Goal: Complete application form: Complete application form

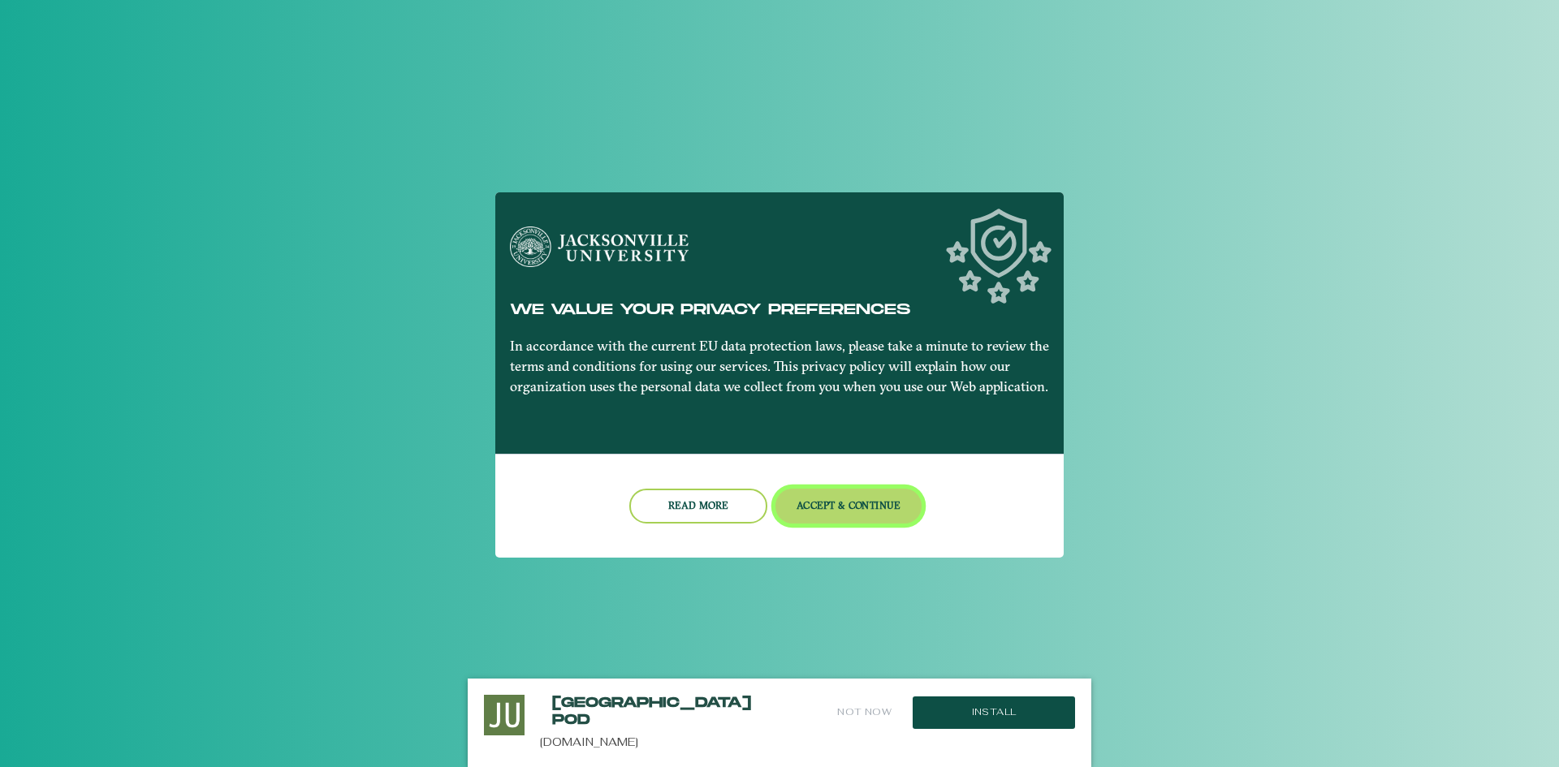
click at [838, 507] on button "Accept & Continue" at bounding box center [848, 506] width 147 height 35
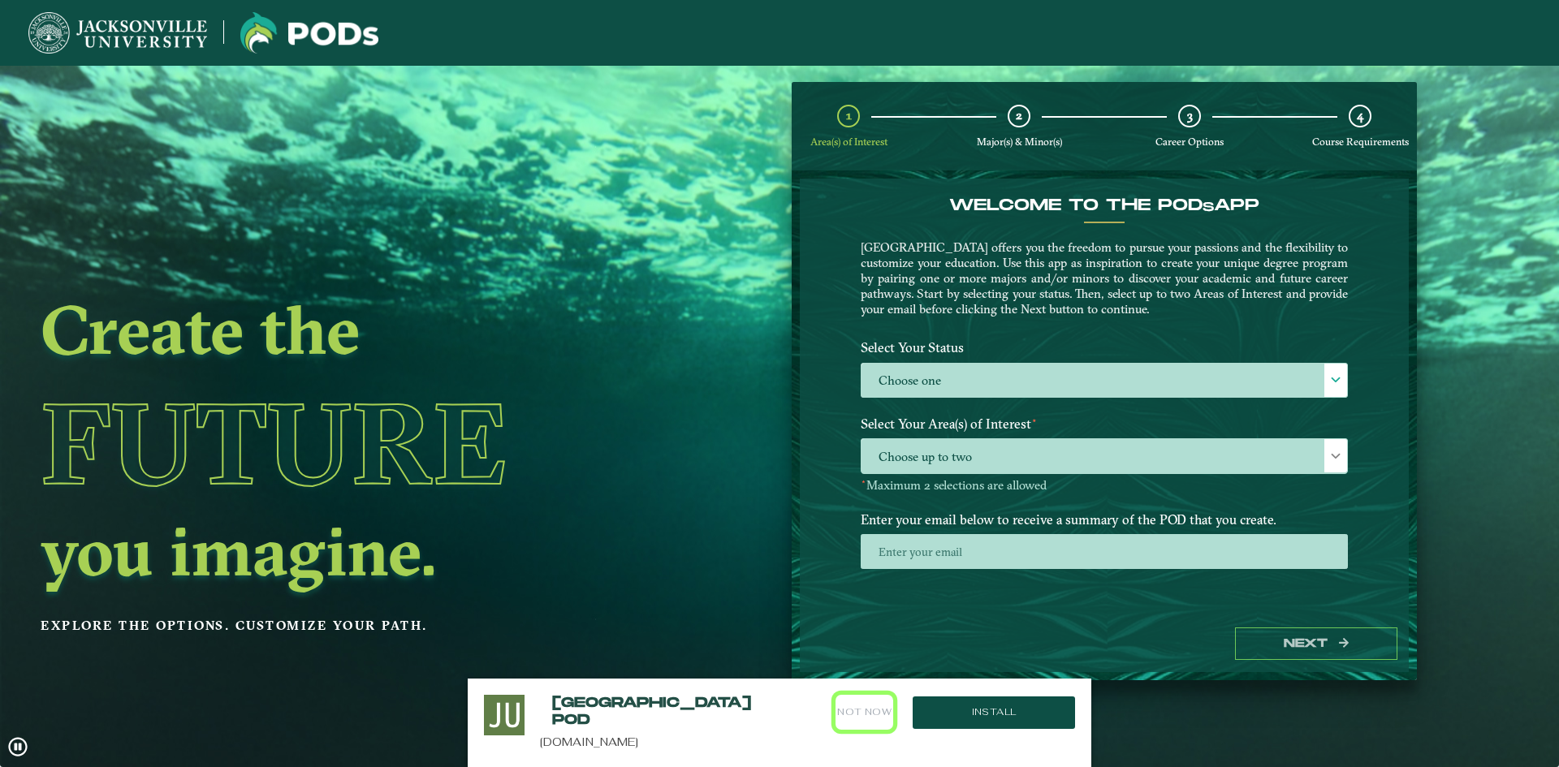
click at [878, 709] on button "Not Now" at bounding box center [864, 712] width 58 height 35
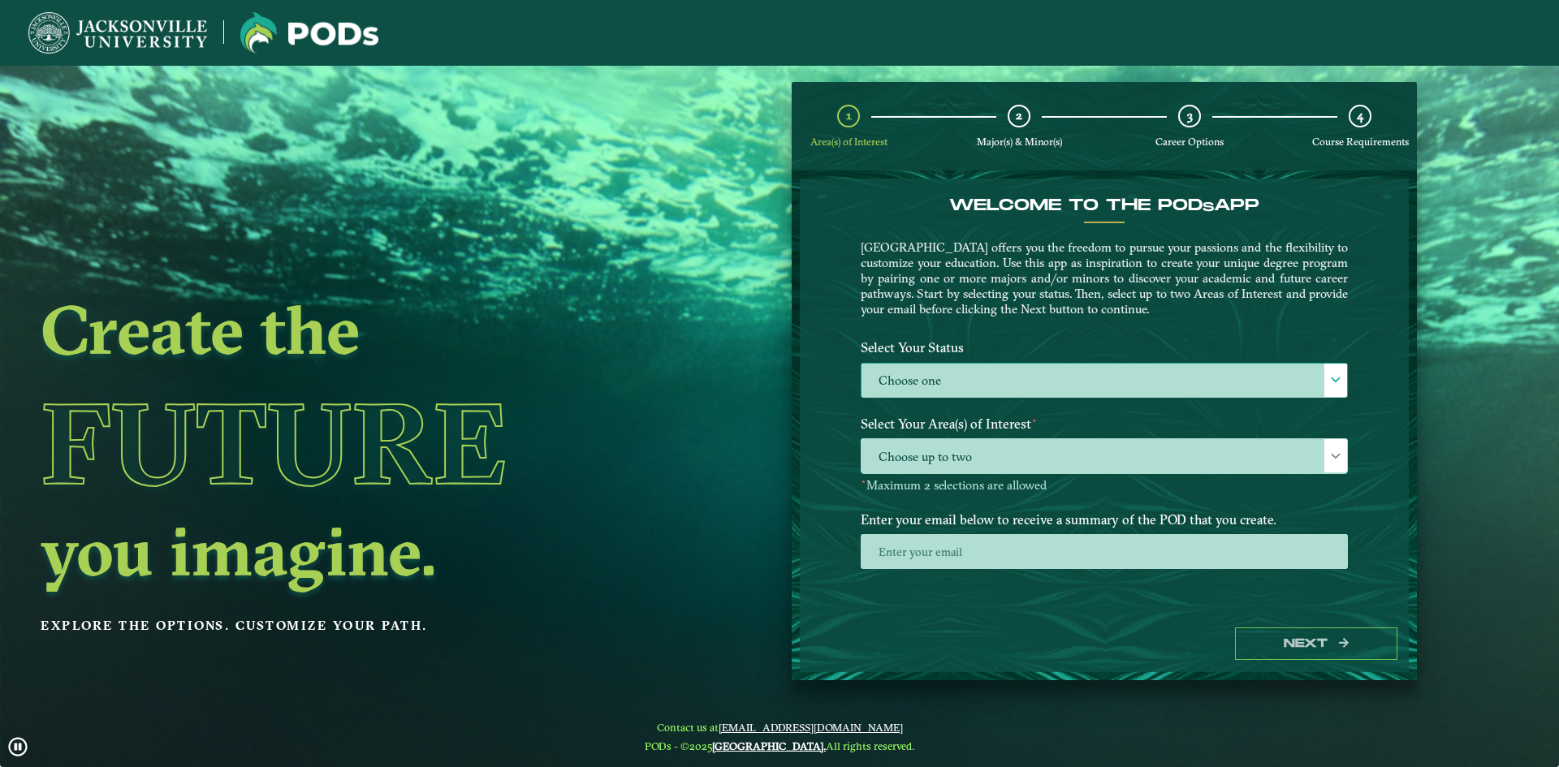
click at [1093, 377] on label "Choose one" at bounding box center [1103, 381] width 485 height 35
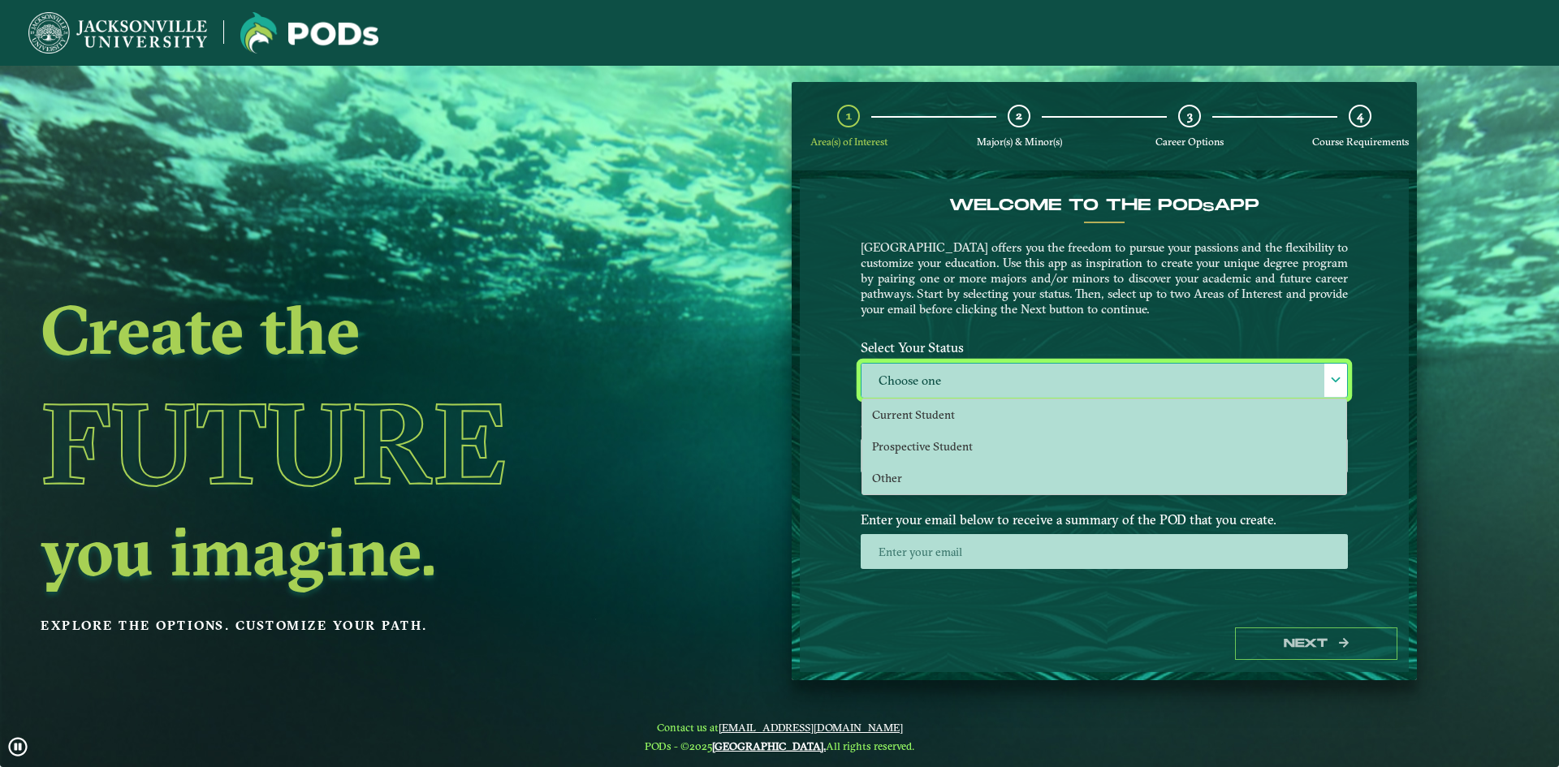
scroll to position [9, 75]
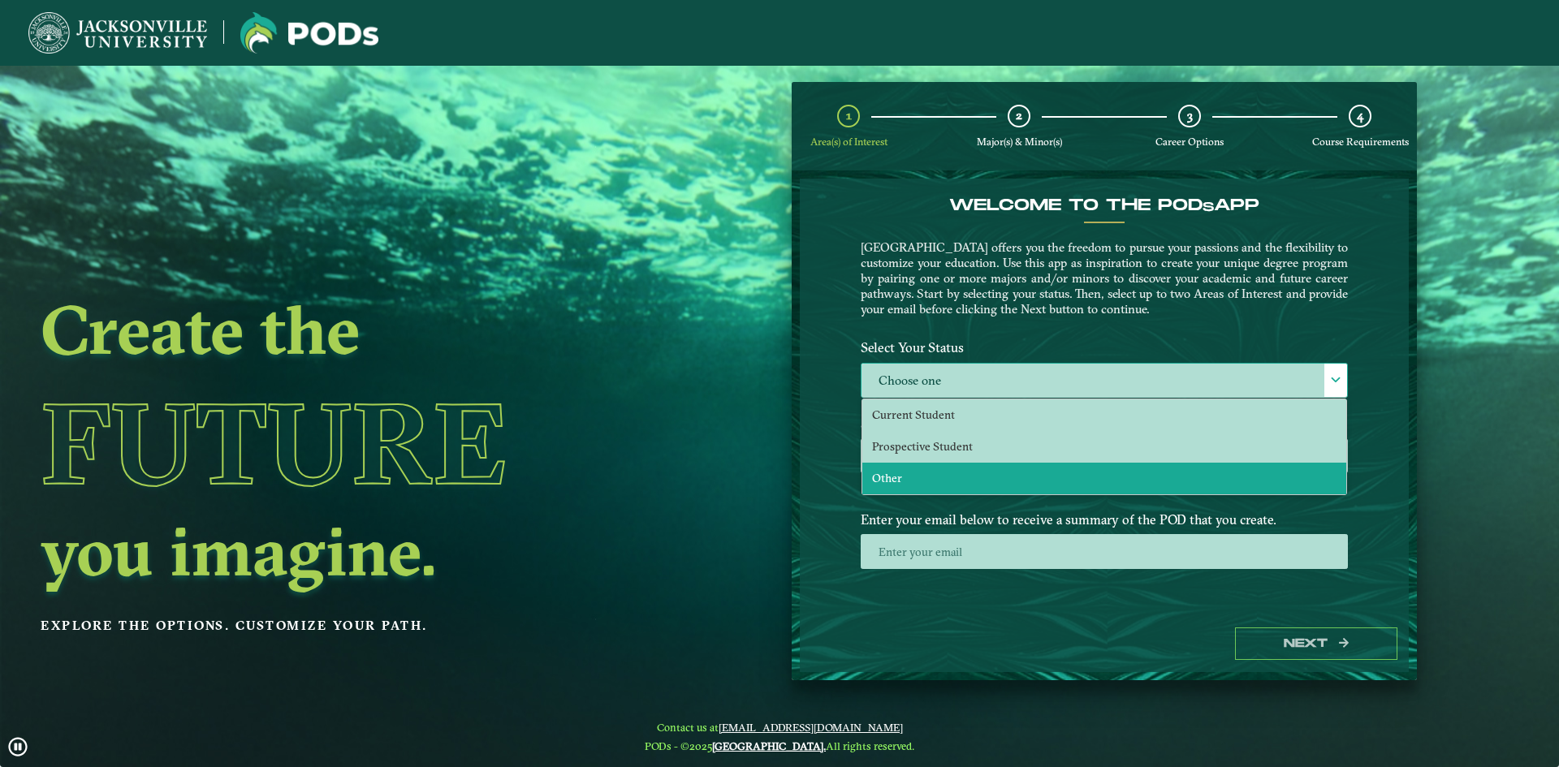
click at [956, 469] on li "Other" at bounding box center [1104, 479] width 484 height 32
select select "[object Object]"
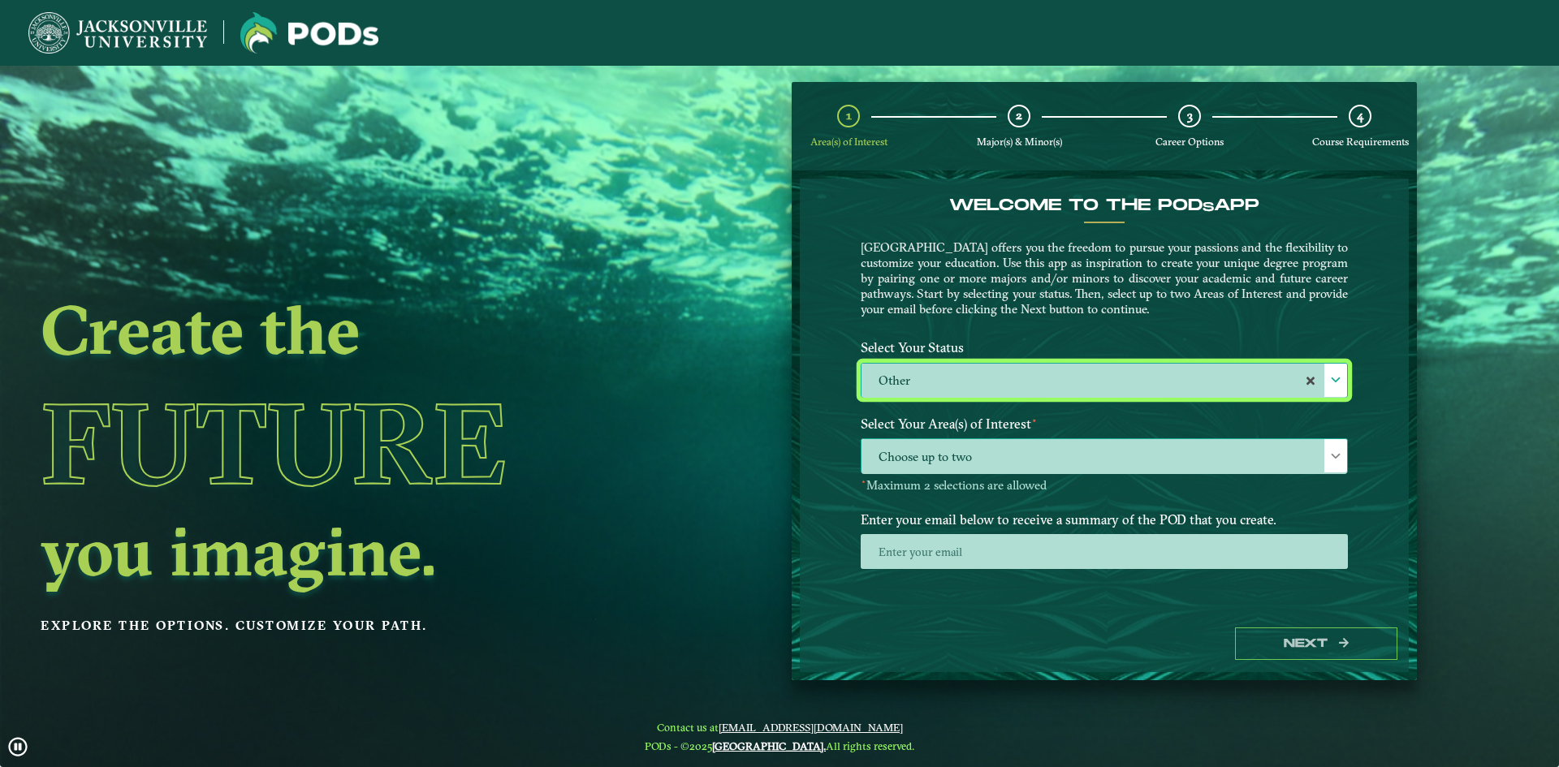
click at [966, 459] on span "Choose up to two" at bounding box center [1103, 456] width 485 height 35
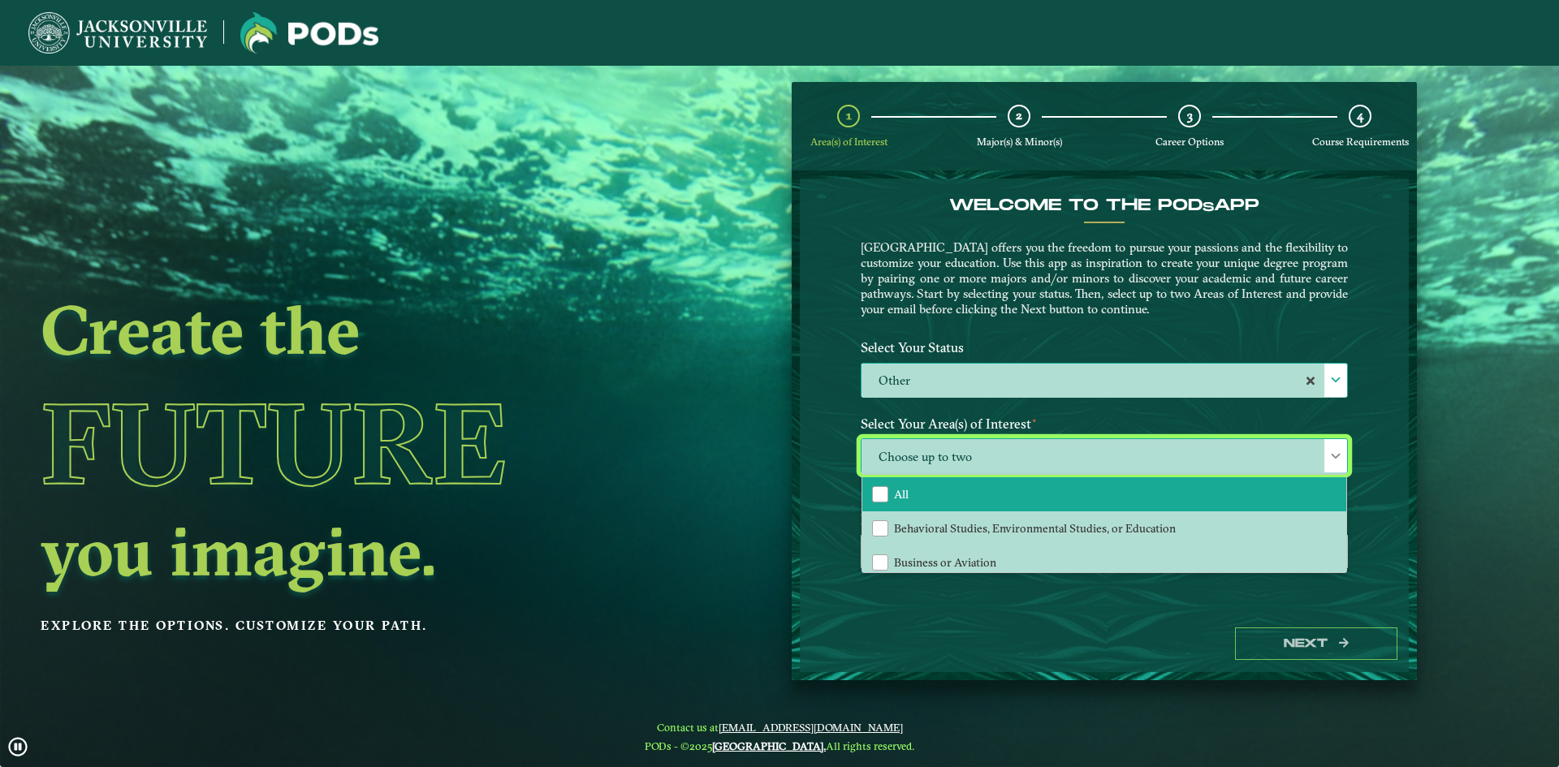
click at [934, 490] on li "All" at bounding box center [1104, 494] width 484 height 34
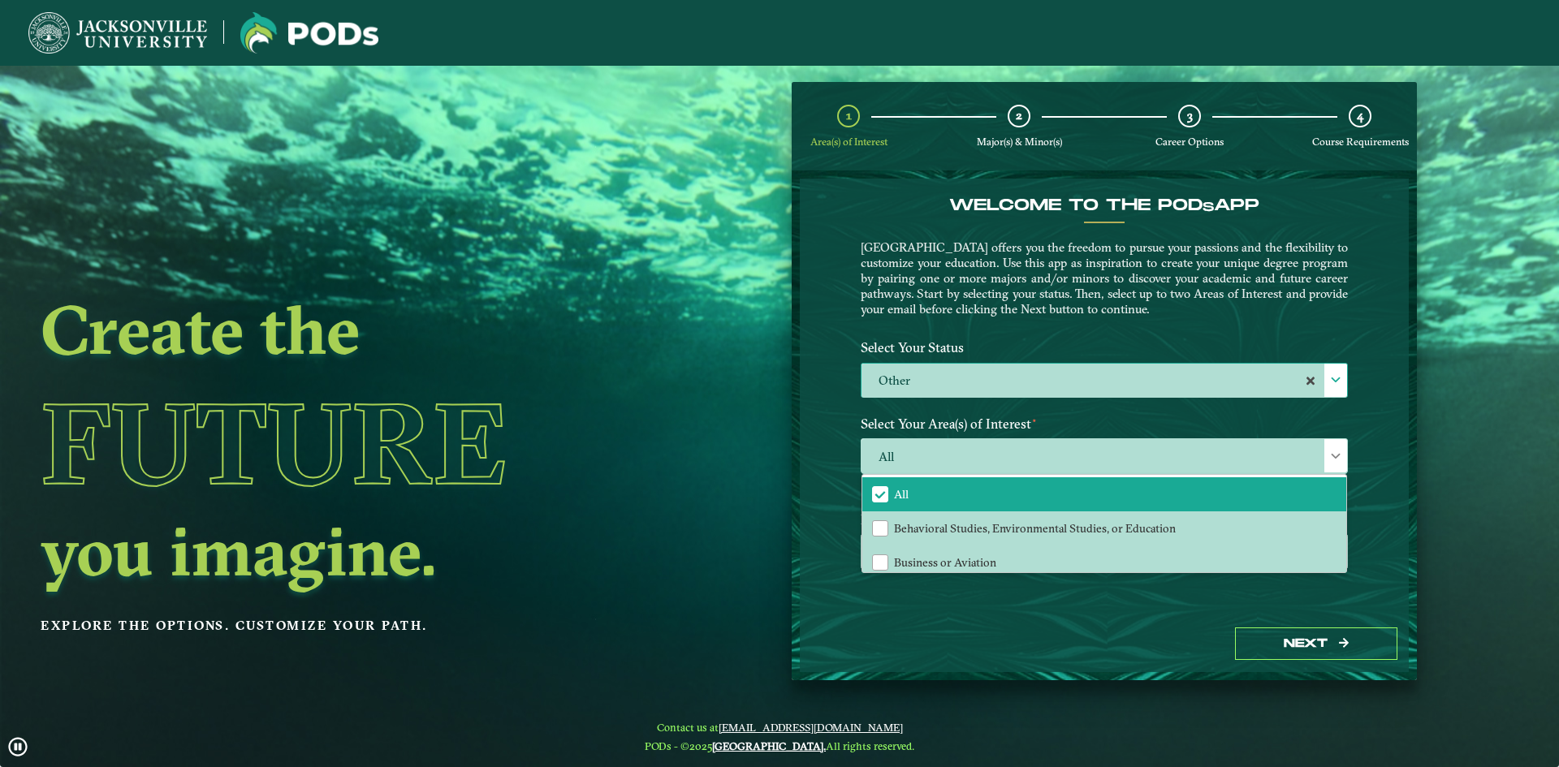
click at [1164, 408] on div "Select Your Status Choose one Other Other" at bounding box center [1103, 371] width 511 height 76
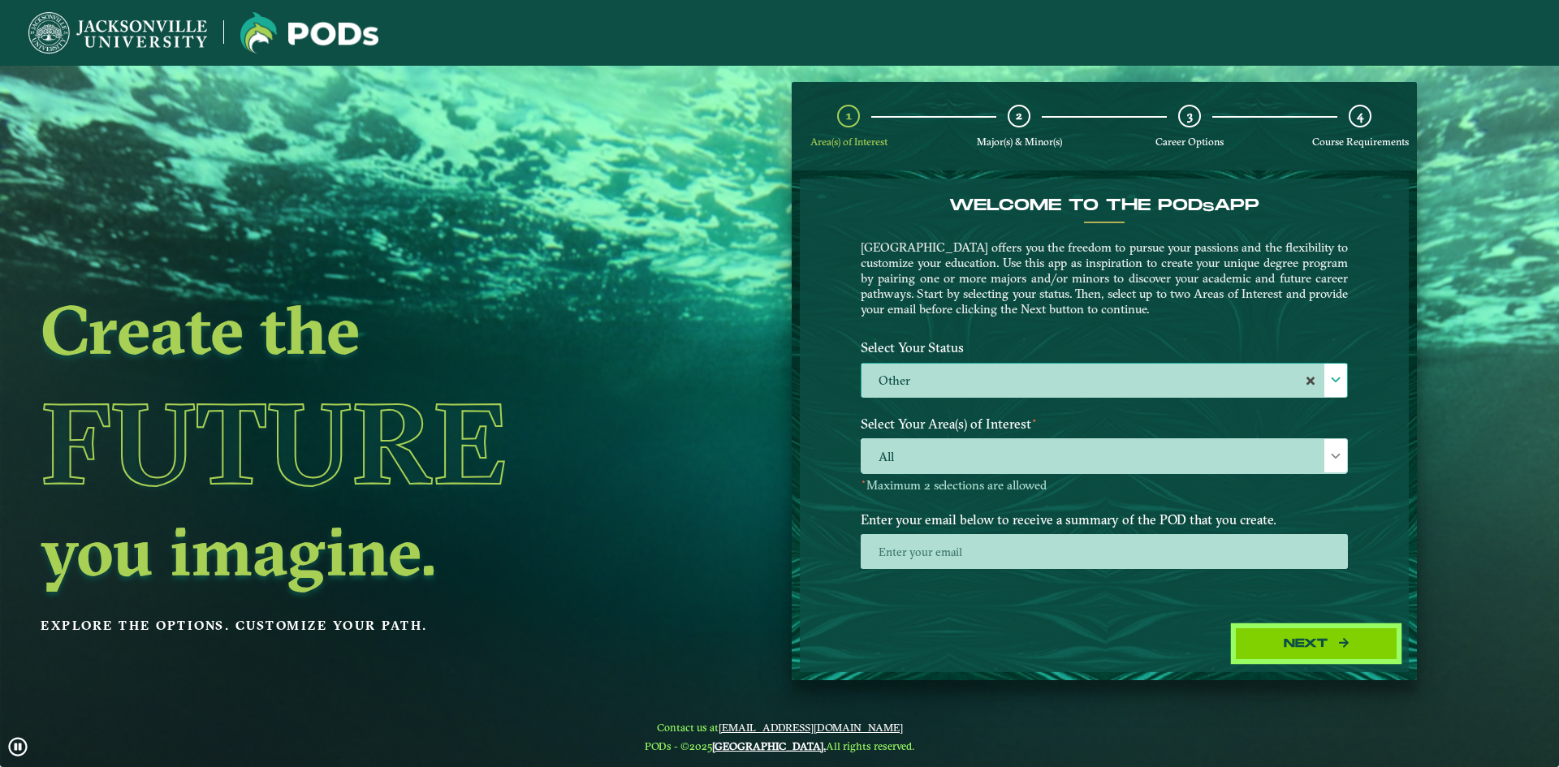
click at [1296, 649] on button "Next" at bounding box center [1316, 644] width 162 height 33
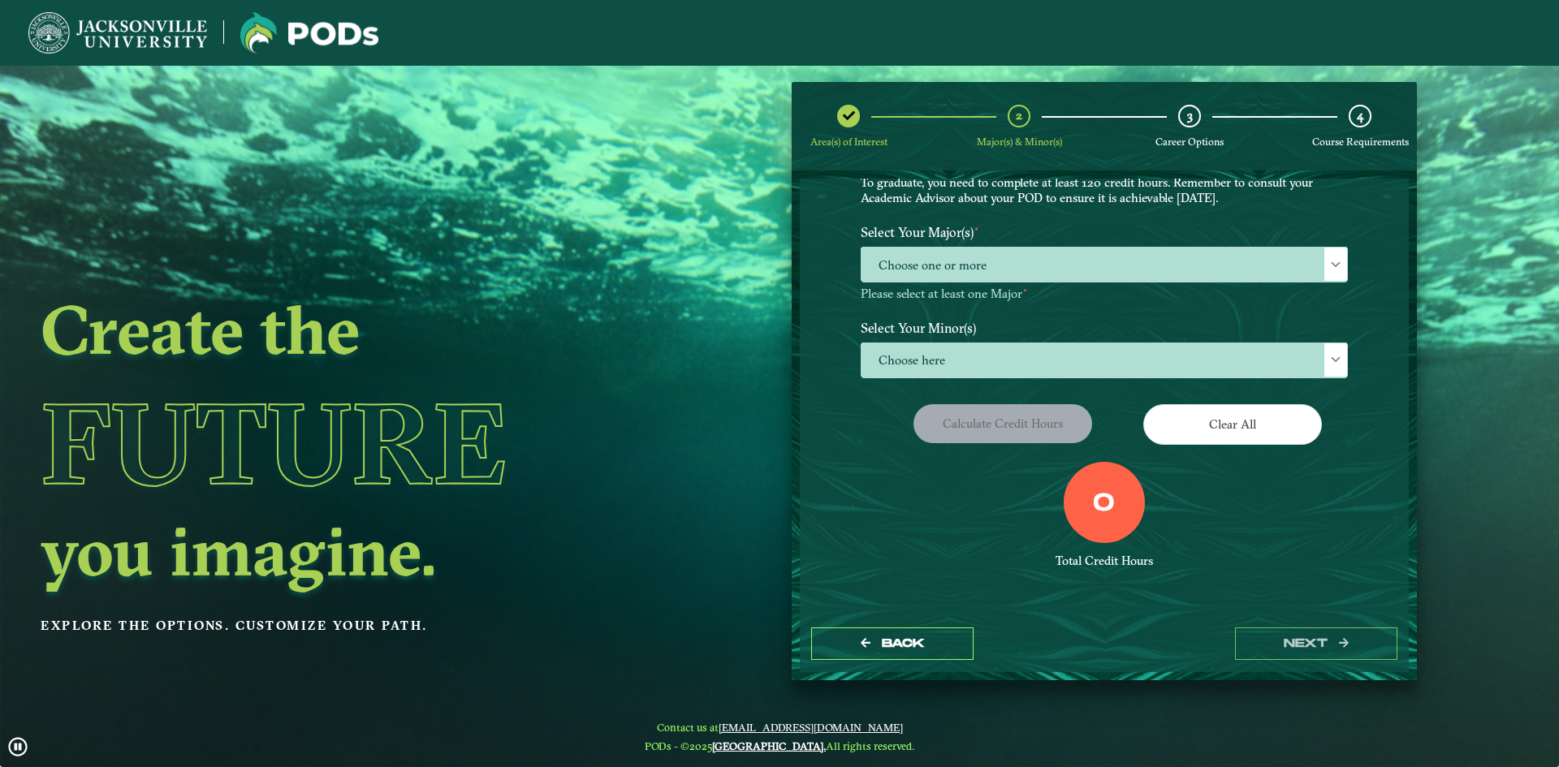
scroll to position [0, 0]
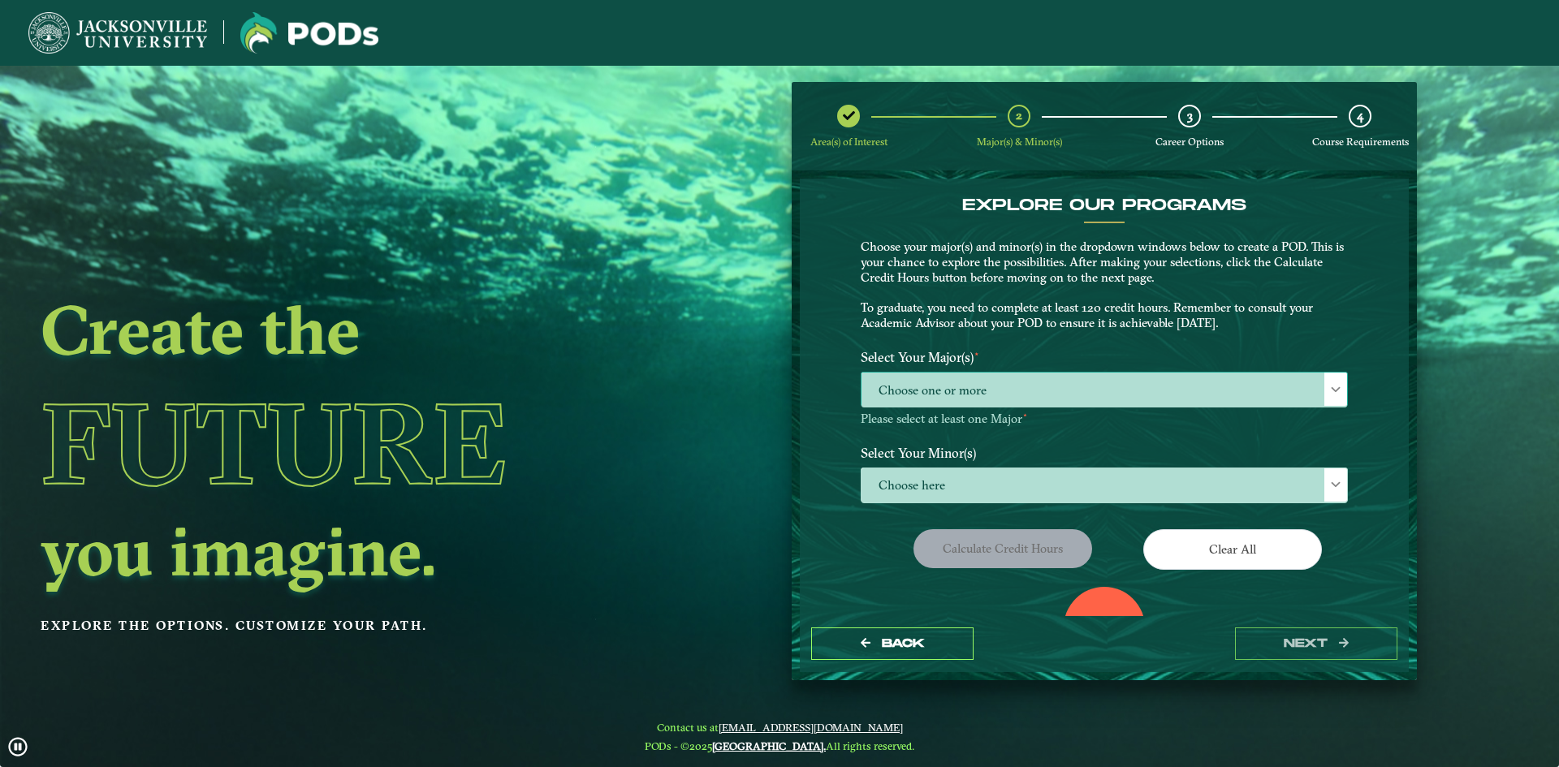
click at [987, 392] on span "Choose one or more" at bounding box center [1103, 390] width 485 height 35
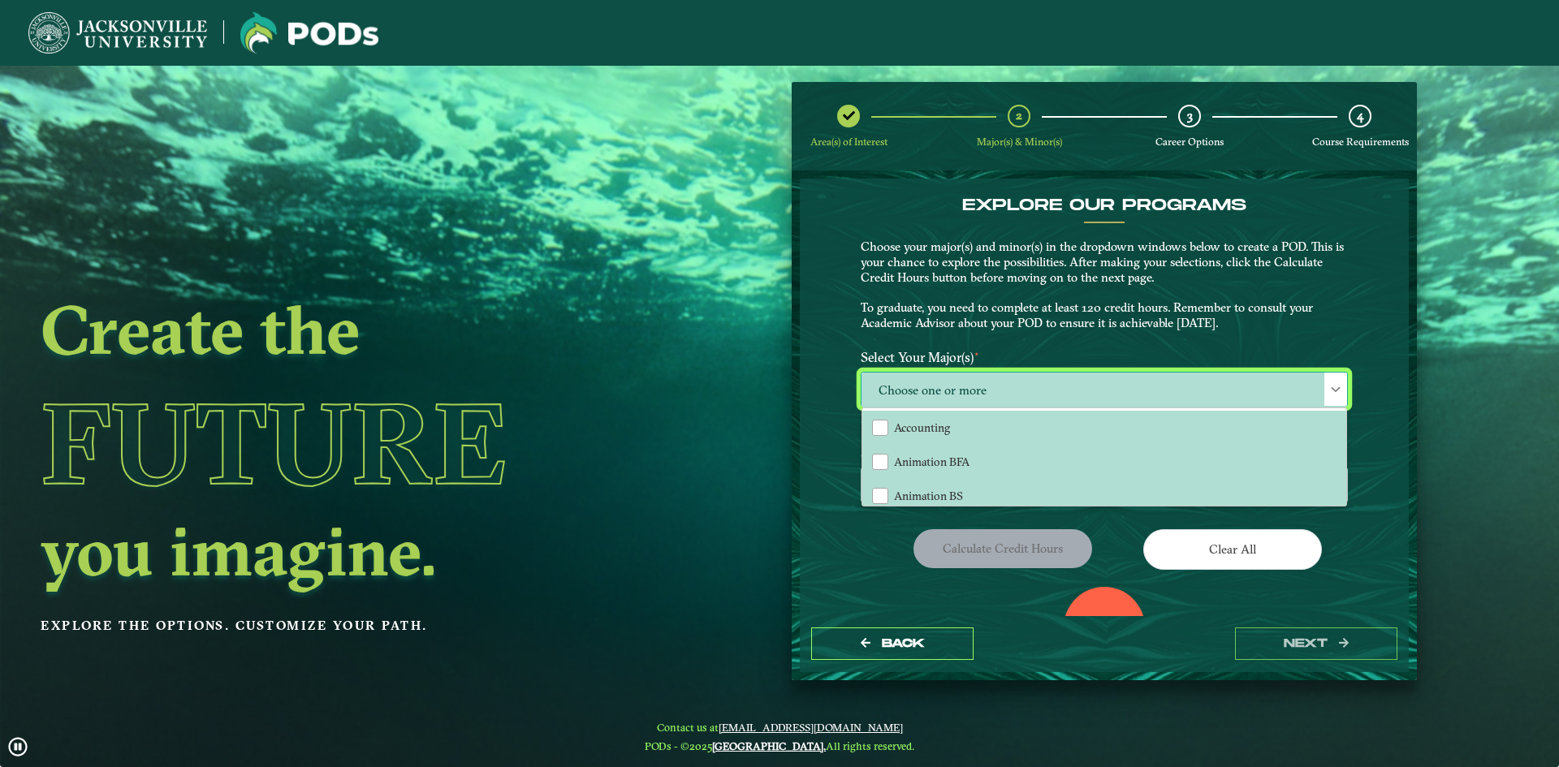
scroll to position [9, 75]
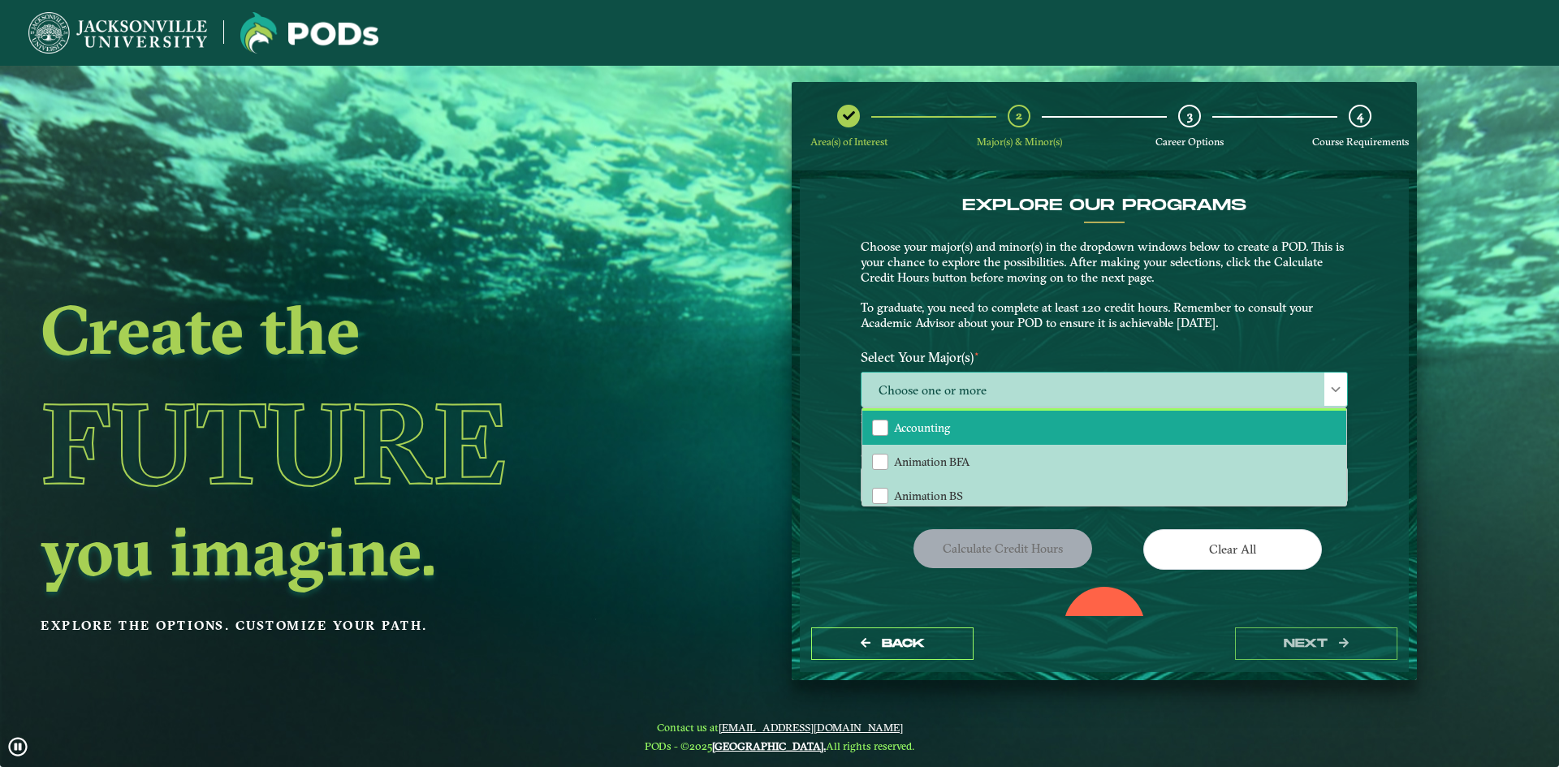
click at [930, 429] on span "Accounting" at bounding box center [922, 428] width 56 height 15
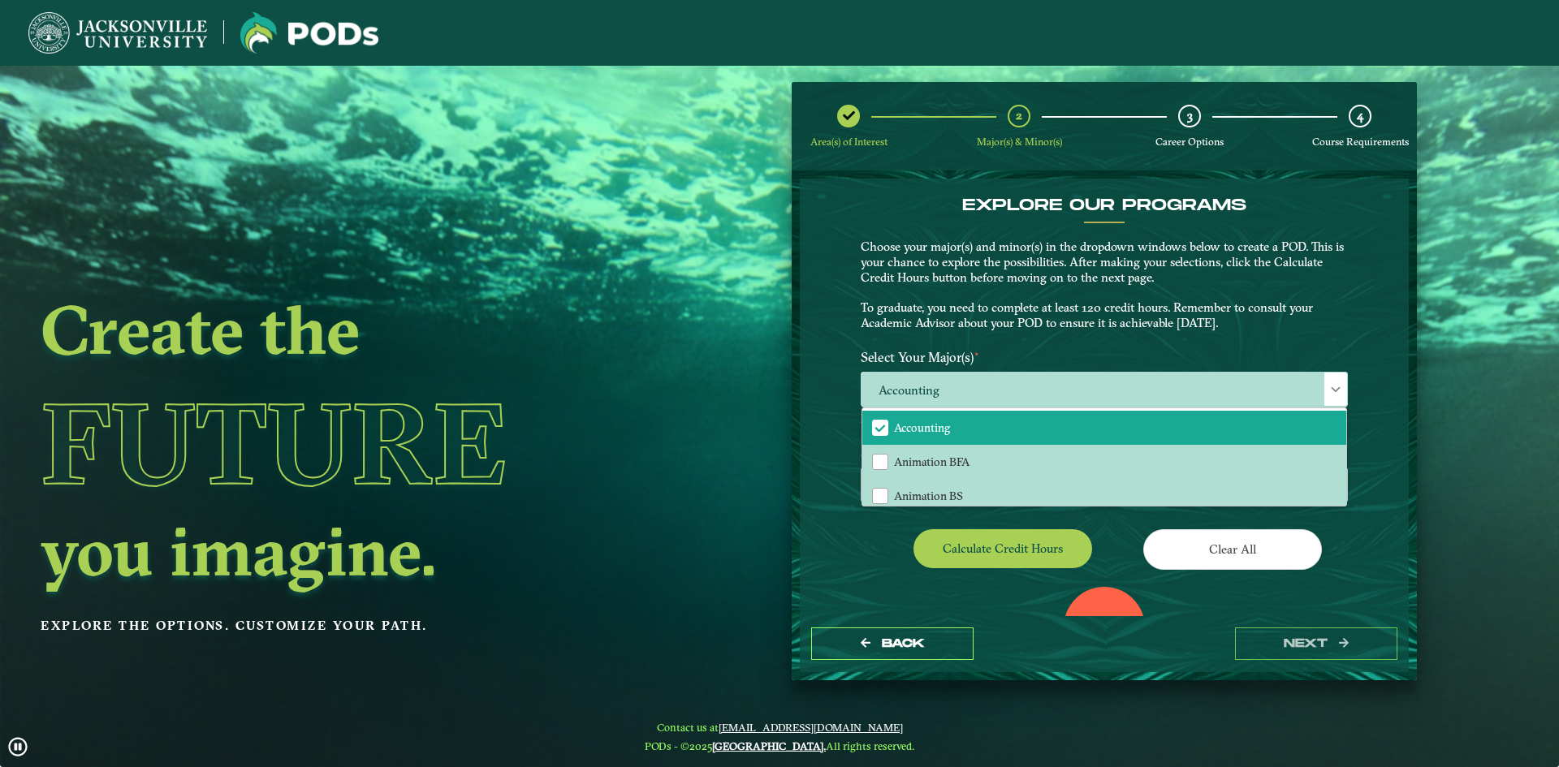
click at [1363, 530] on div "EXPLORE OUR PROGRAMS Choose your major(s) and minor(s) in the dropdown windows …" at bounding box center [1104, 398] width 609 height 438
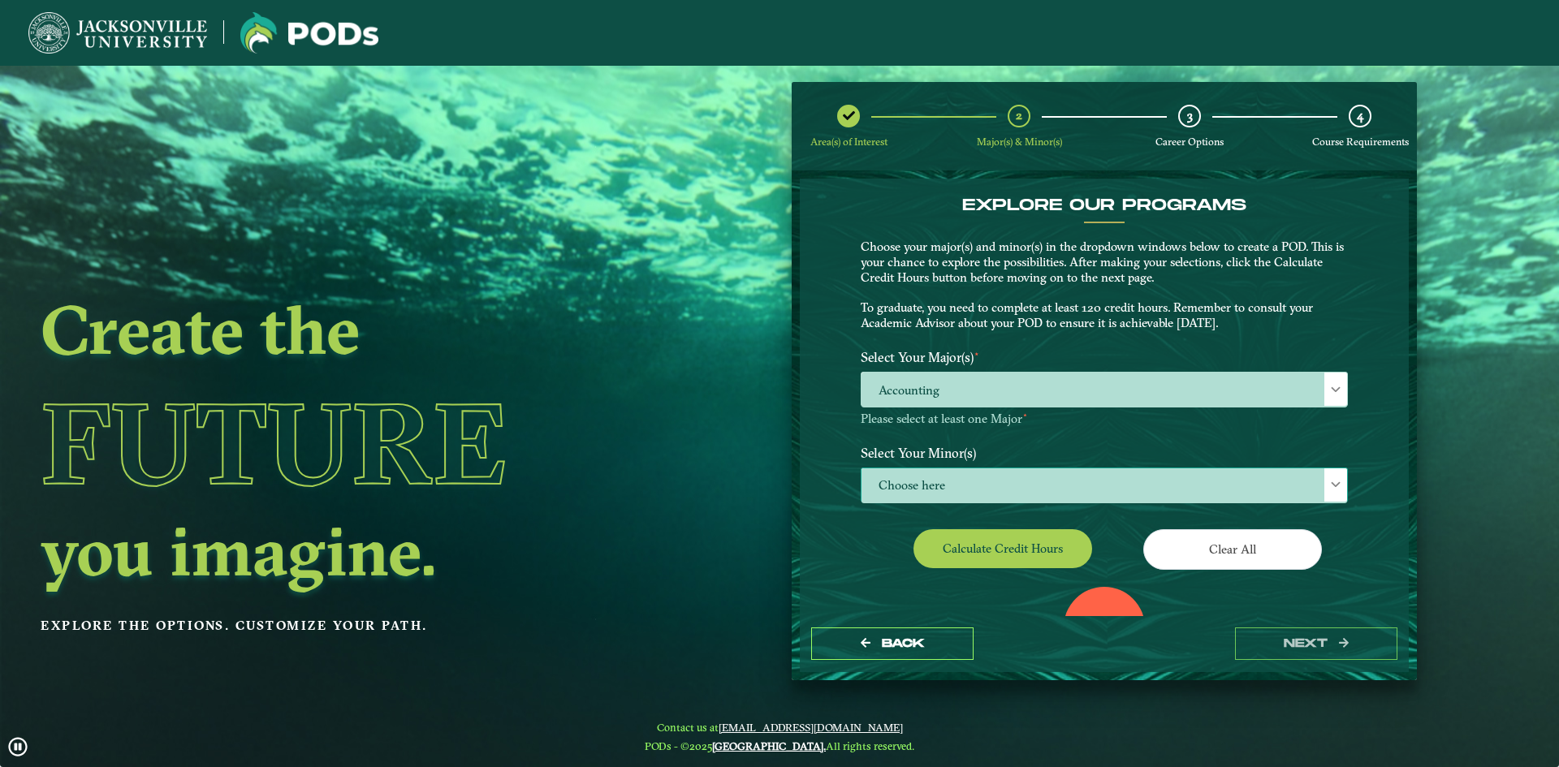
click at [1068, 501] on span "Choose here" at bounding box center [1103, 485] width 485 height 35
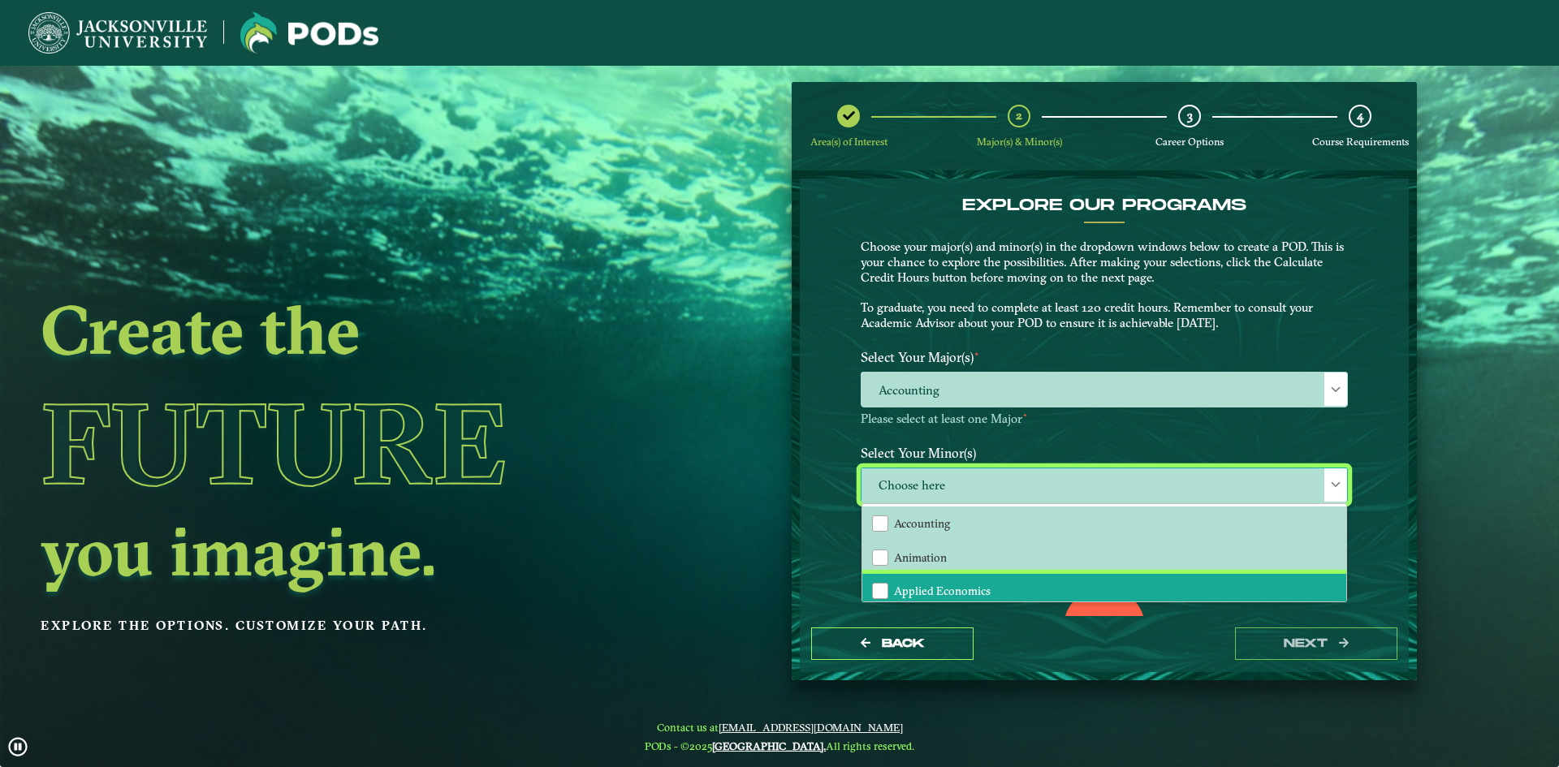
click at [960, 590] on span "Applied Economics" at bounding box center [942, 591] width 97 height 15
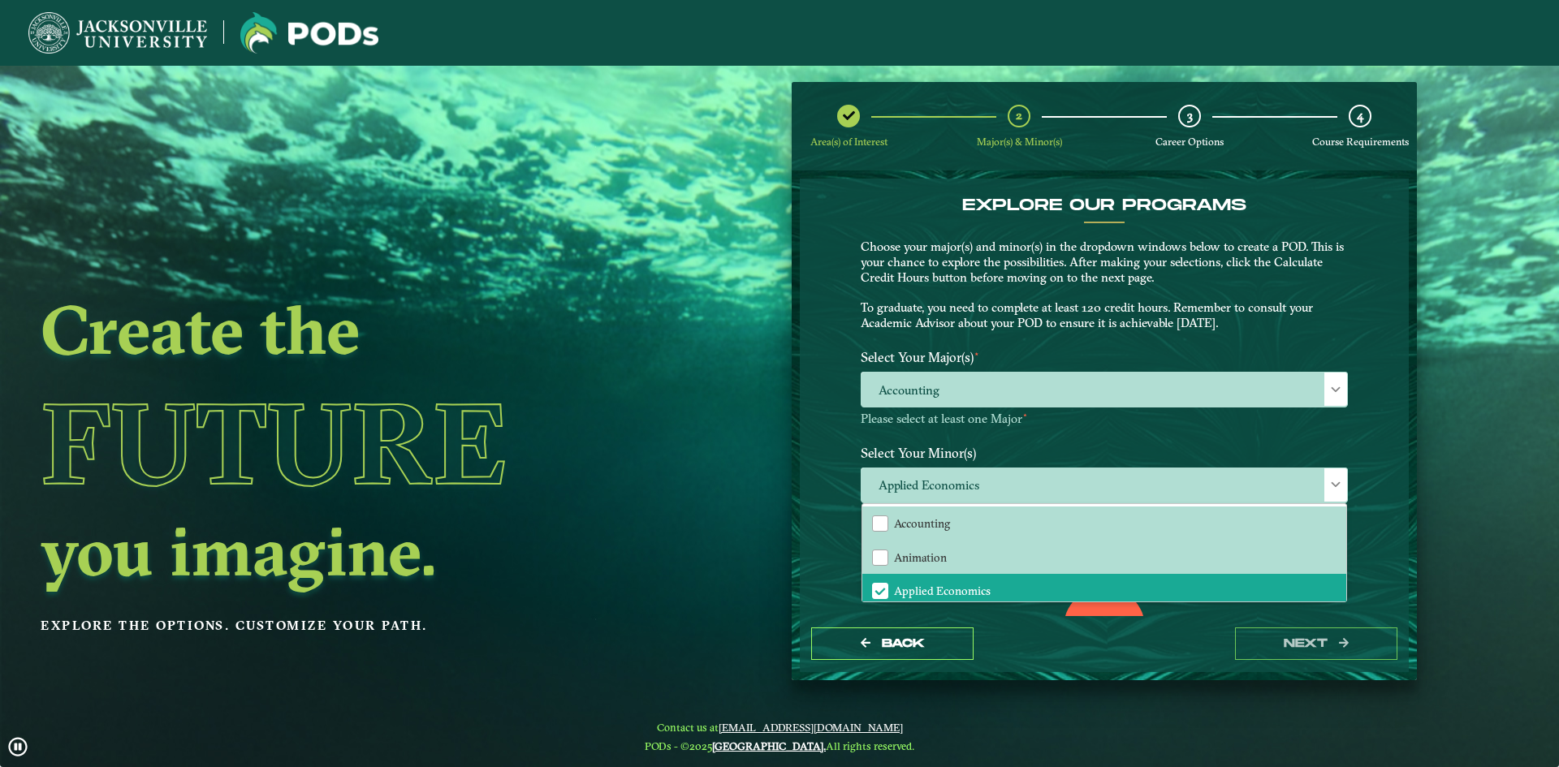
scroll to position [81, 0]
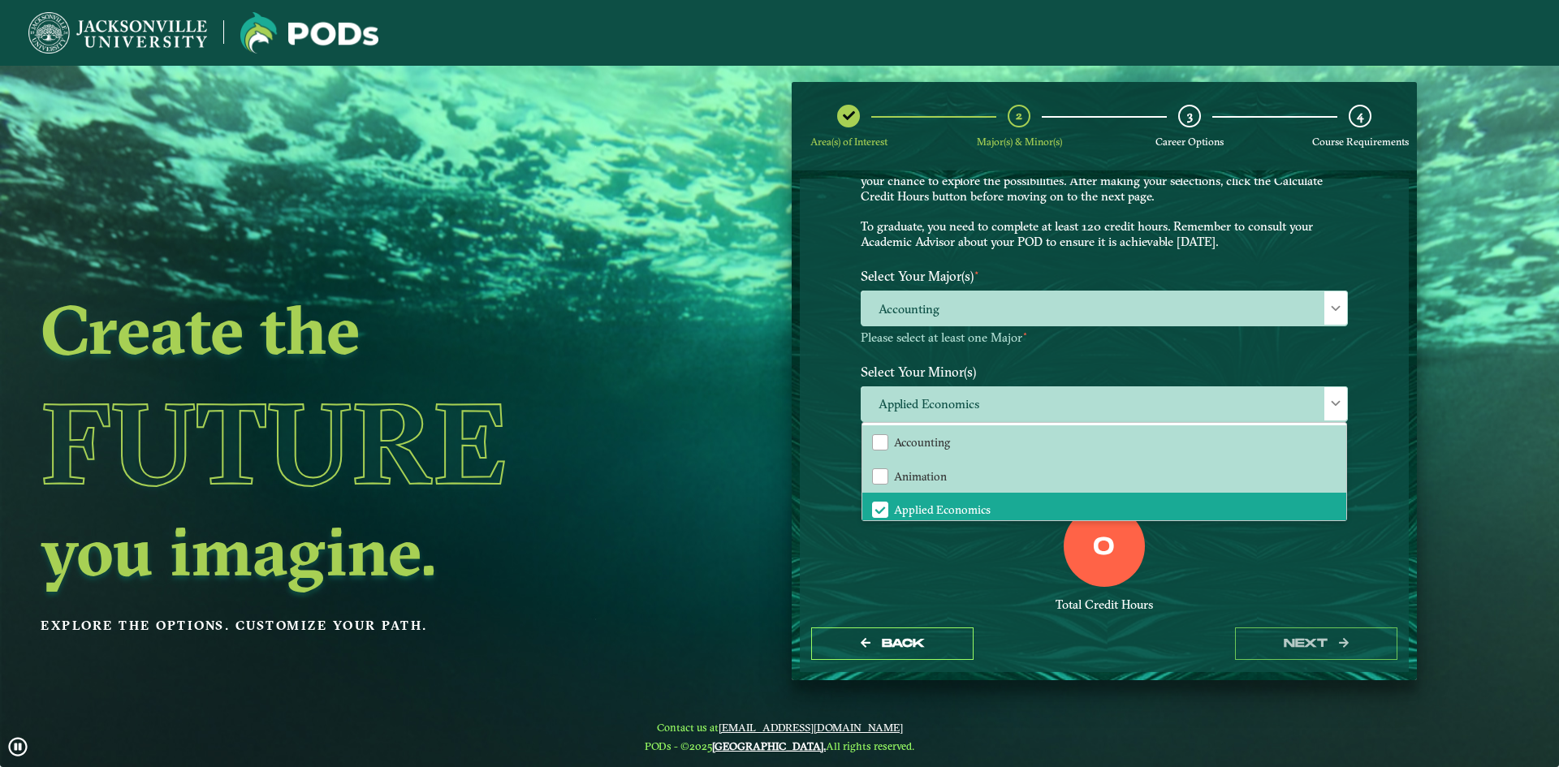
click at [1364, 422] on div "EXPLORE OUR PROGRAMS Choose your major(s) and minor(s) in the dropdown windows …" at bounding box center [1104, 398] width 609 height 438
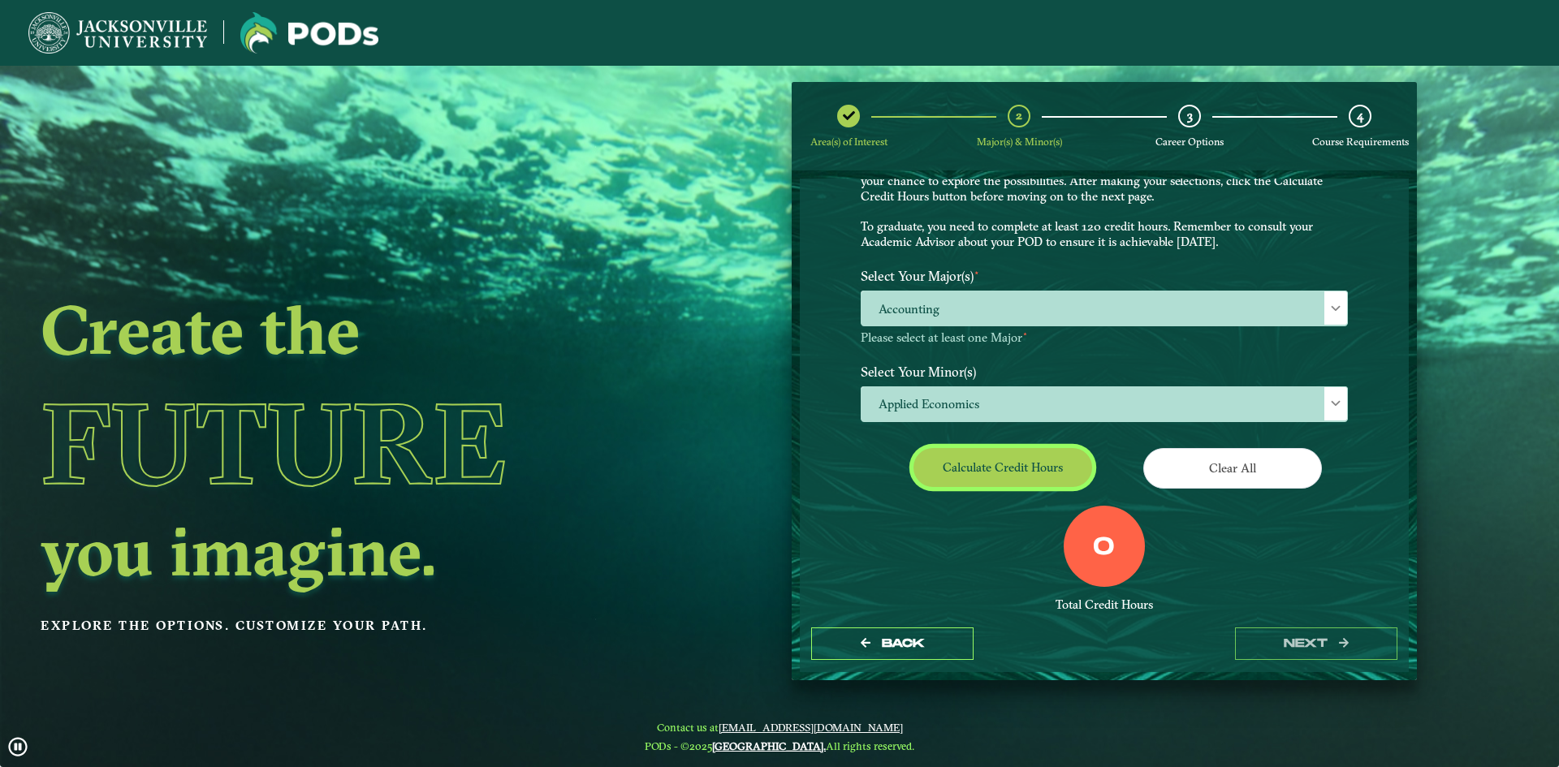
click at [1026, 469] on button "Calculate credit hours" at bounding box center [1002, 467] width 179 height 38
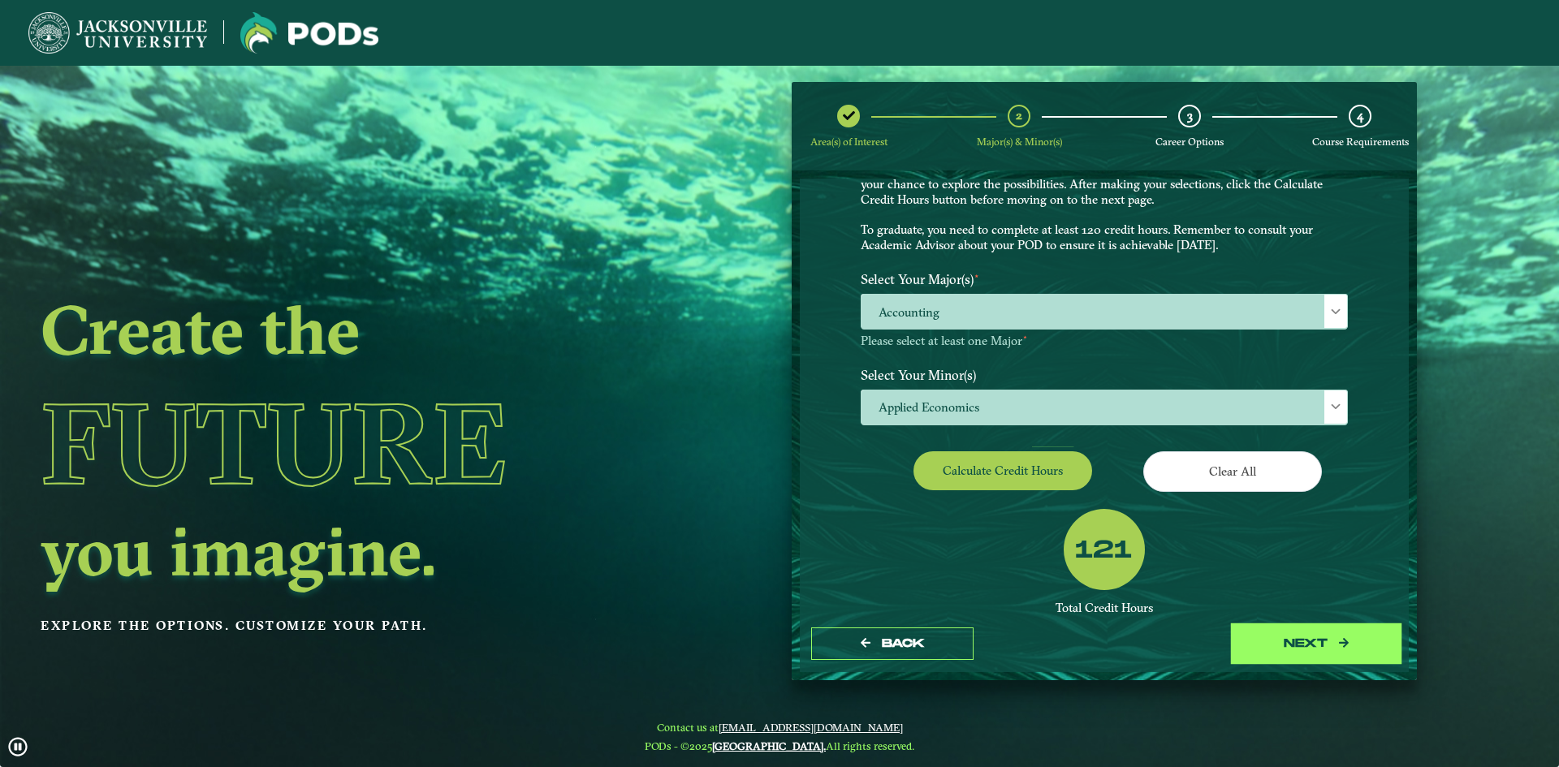
click at [1314, 644] on button "next" at bounding box center [1316, 644] width 162 height 33
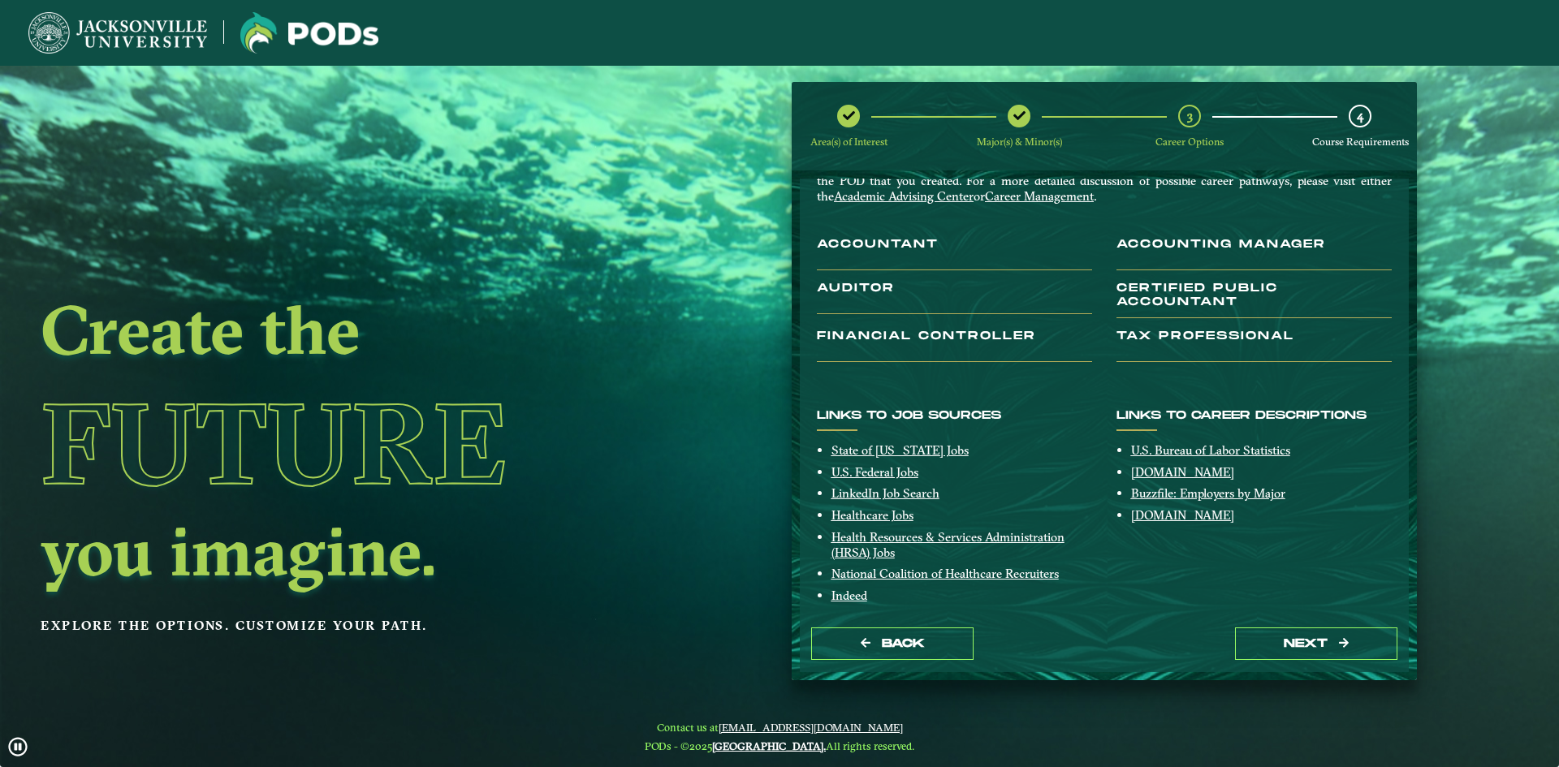
scroll to position [97, 0]
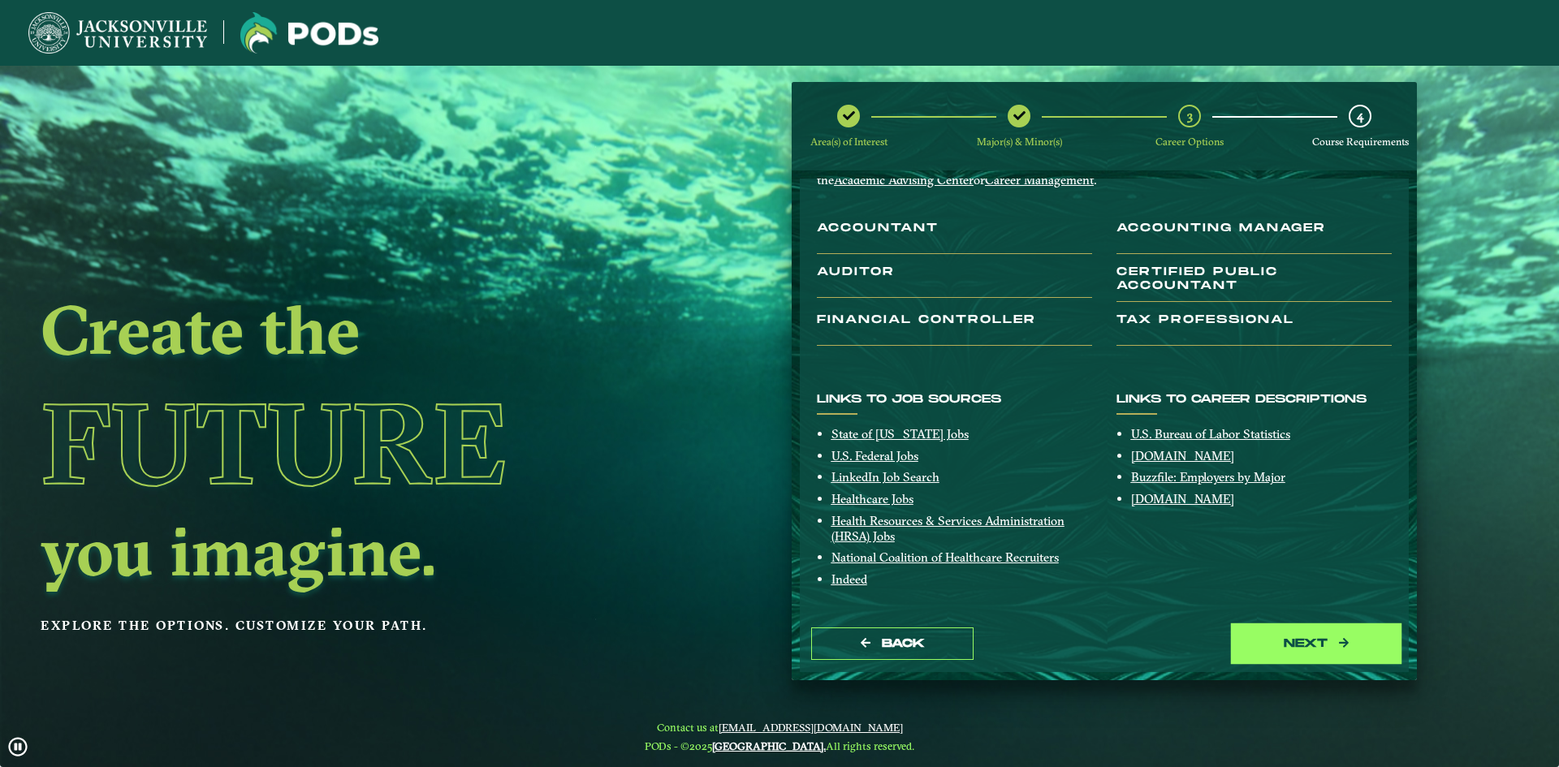
click at [1314, 640] on button "next" at bounding box center [1316, 644] width 162 height 33
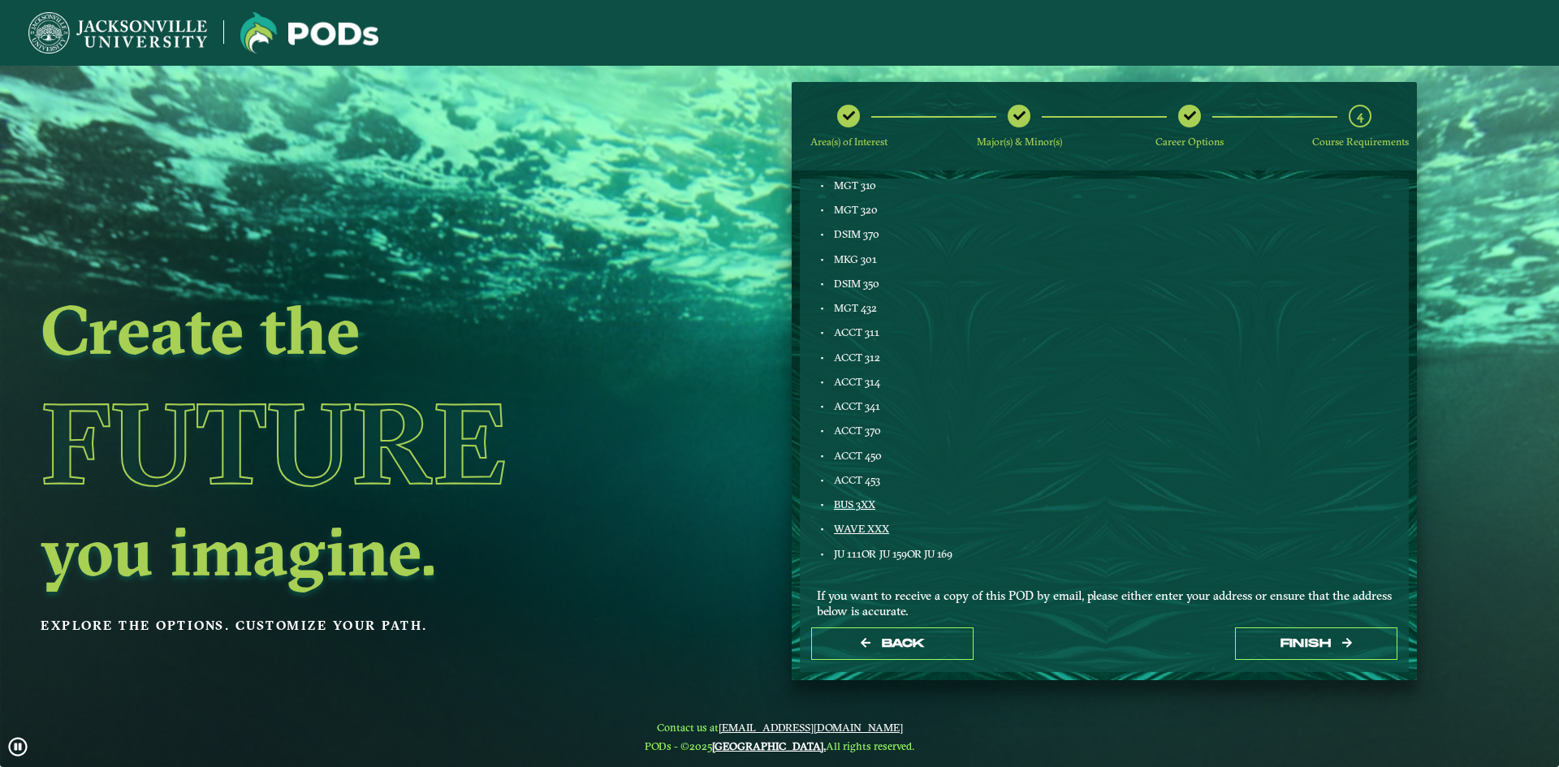
scroll to position [788, 0]
